Goal: Check status

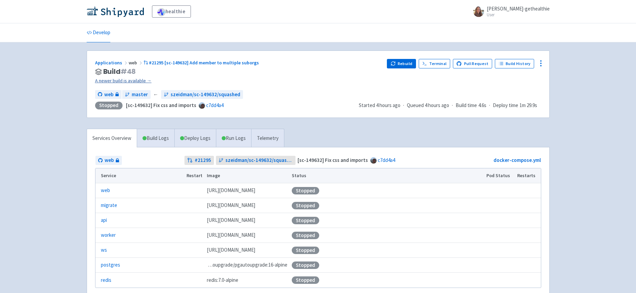
click at [139, 80] on link "A newer build is available →" at bounding box center [238, 81] width 287 height 8
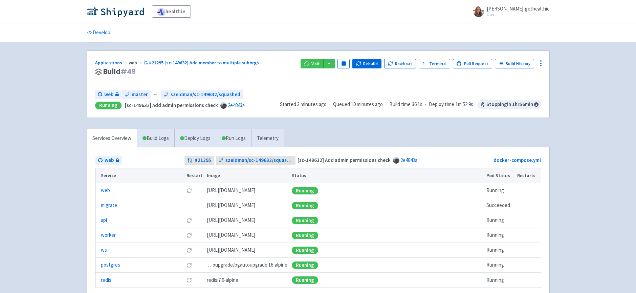
drag, startPoint x: 291, startPoint y: 73, endPoint x: 297, endPoint y: 71, distance: 6.3
click at [291, 73] on h3 "Build # 49" at bounding box center [195, 72] width 200 height 8
click at [315, 65] on link "Visit" at bounding box center [312, 63] width 23 height 9
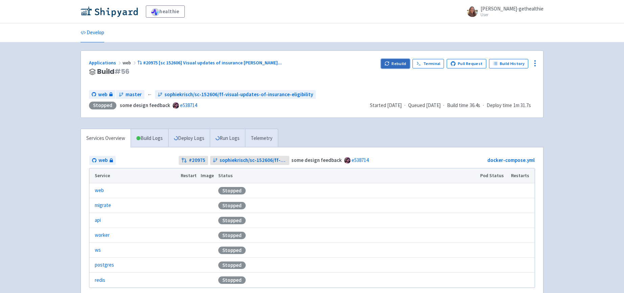
click at [400, 63] on button "Rebuild" at bounding box center [395, 63] width 29 height 9
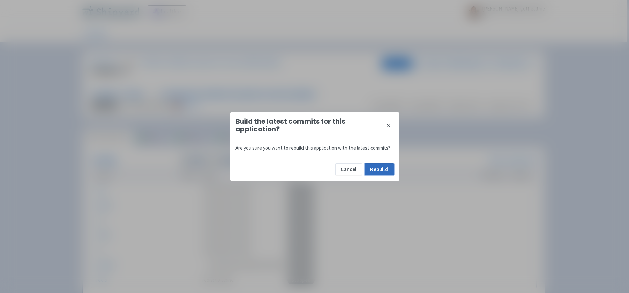
click at [377, 174] on button "Rebuild" at bounding box center [379, 169] width 29 height 12
